Goal: Navigation & Orientation: Go to known website

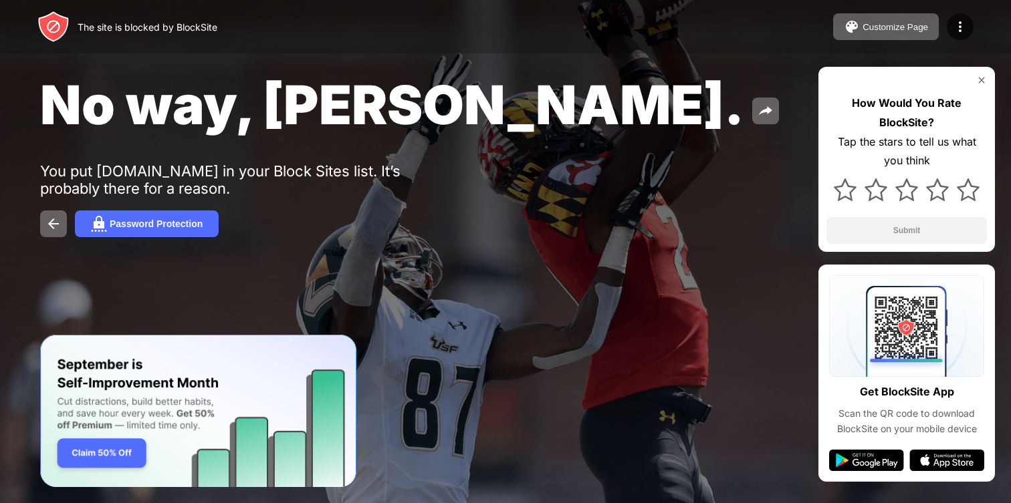
click at [434, 60] on div "No way, [PERSON_NAME]. You put [DOMAIN_NAME] in your Block Sites list. It’s pro…" at bounding box center [505, 154] width 1011 height 309
